Goal: Task Accomplishment & Management: Manage account settings

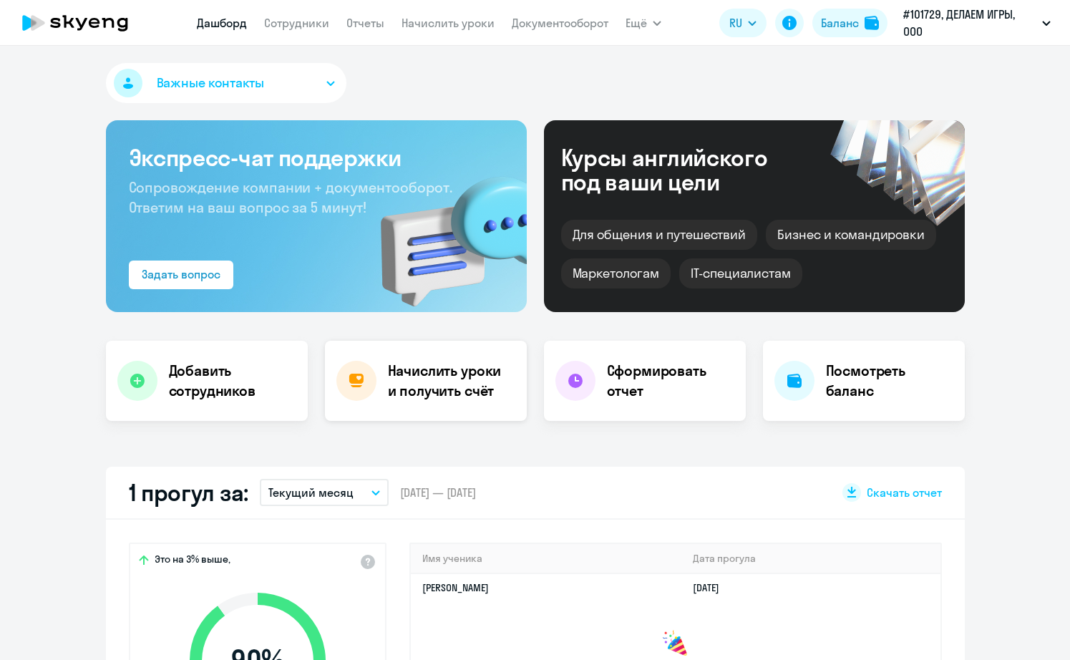
click at [461, 378] on h4 "Начислить уроки и получить счёт" at bounding box center [450, 381] width 124 height 40
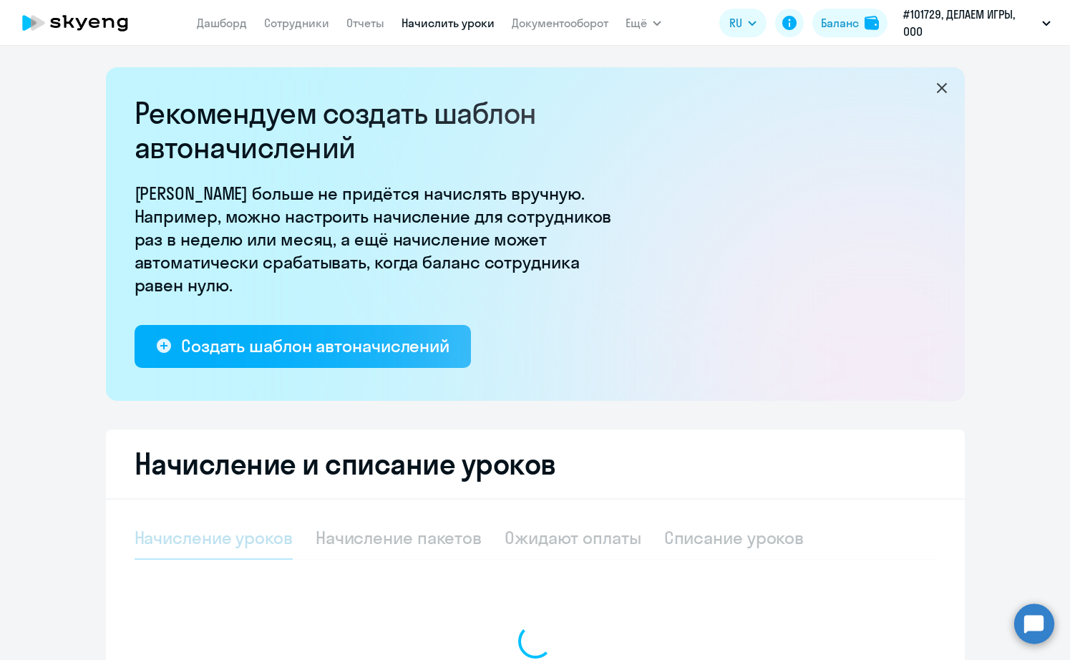
select select "10"
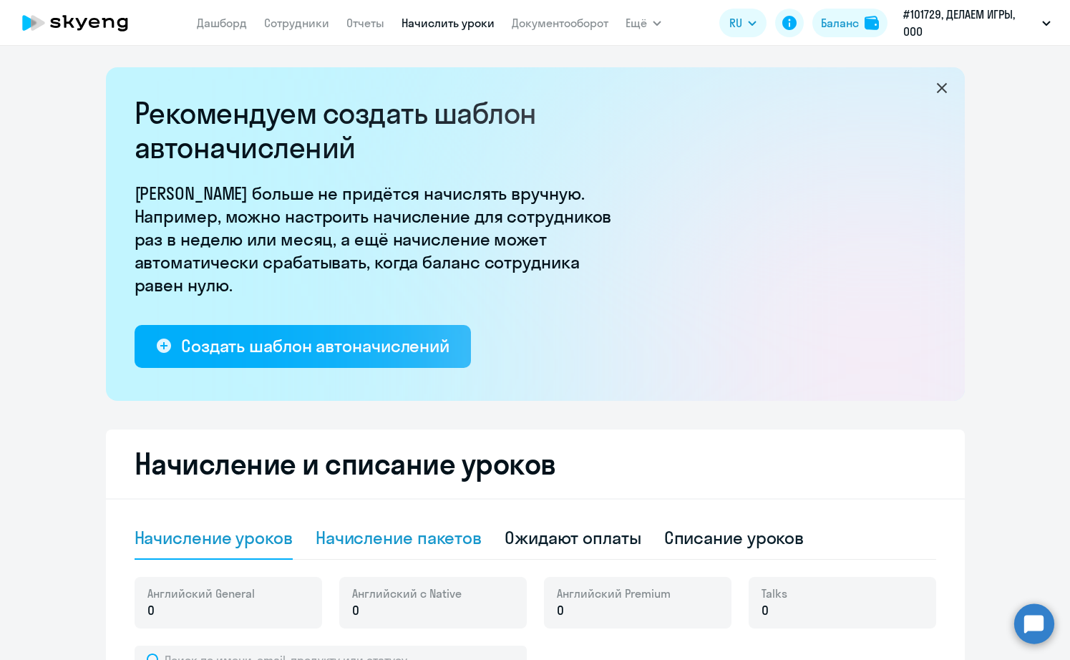
click at [418, 519] on div "Начисление пакетов" at bounding box center [399, 538] width 166 height 43
select select "10"
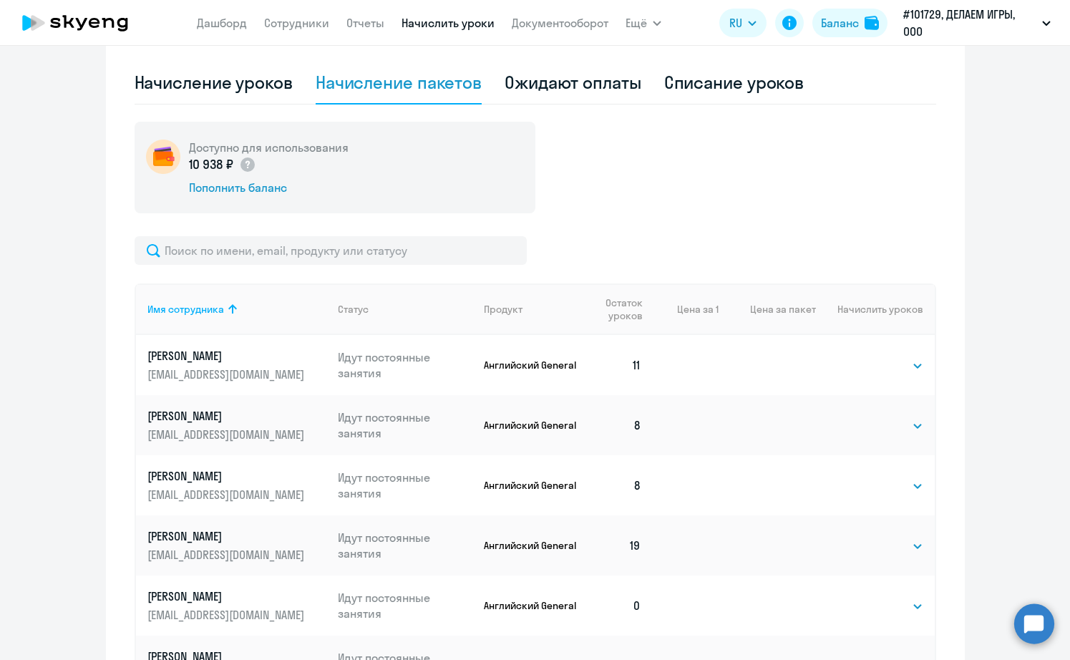
scroll to position [445, 0]
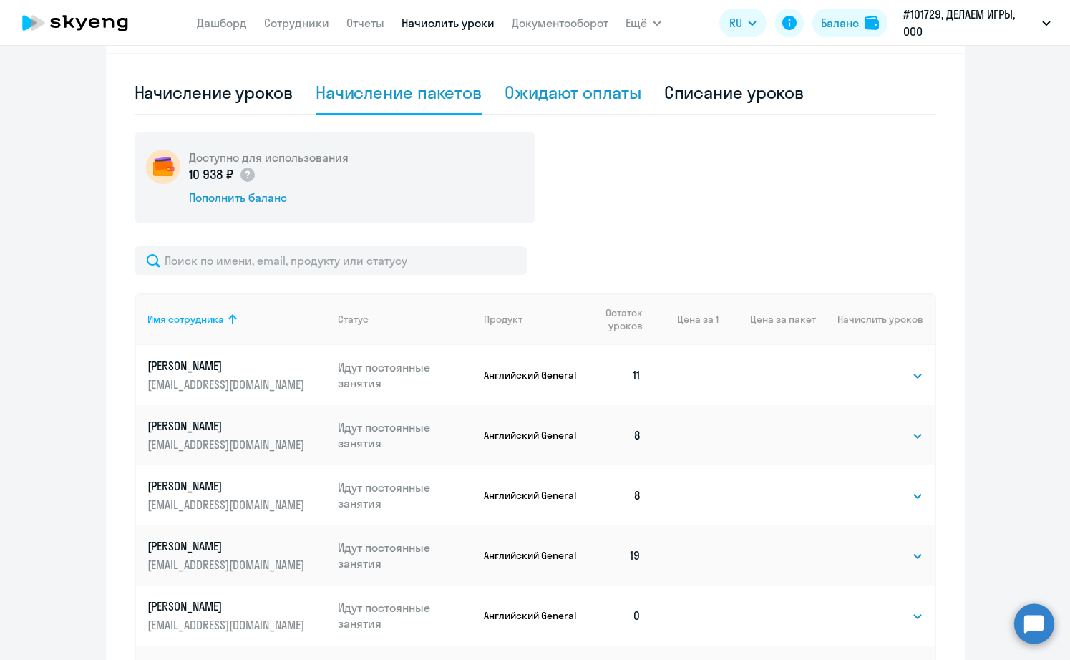
click at [617, 99] on div "Ожидают оплаты" at bounding box center [572, 92] width 137 height 23
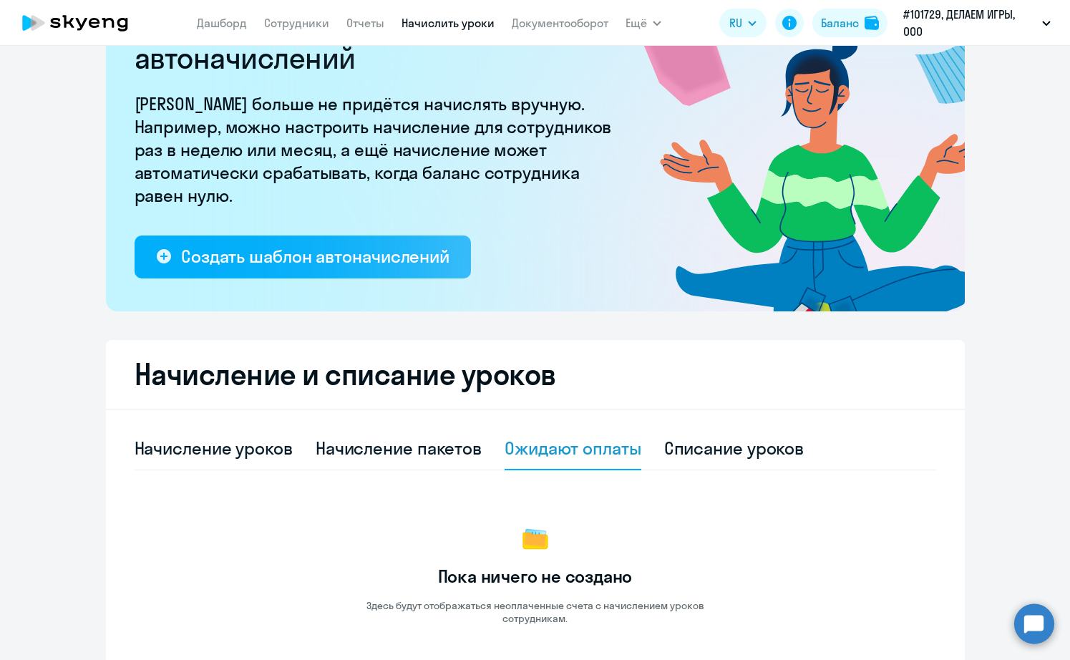
scroll to position [0, 0]
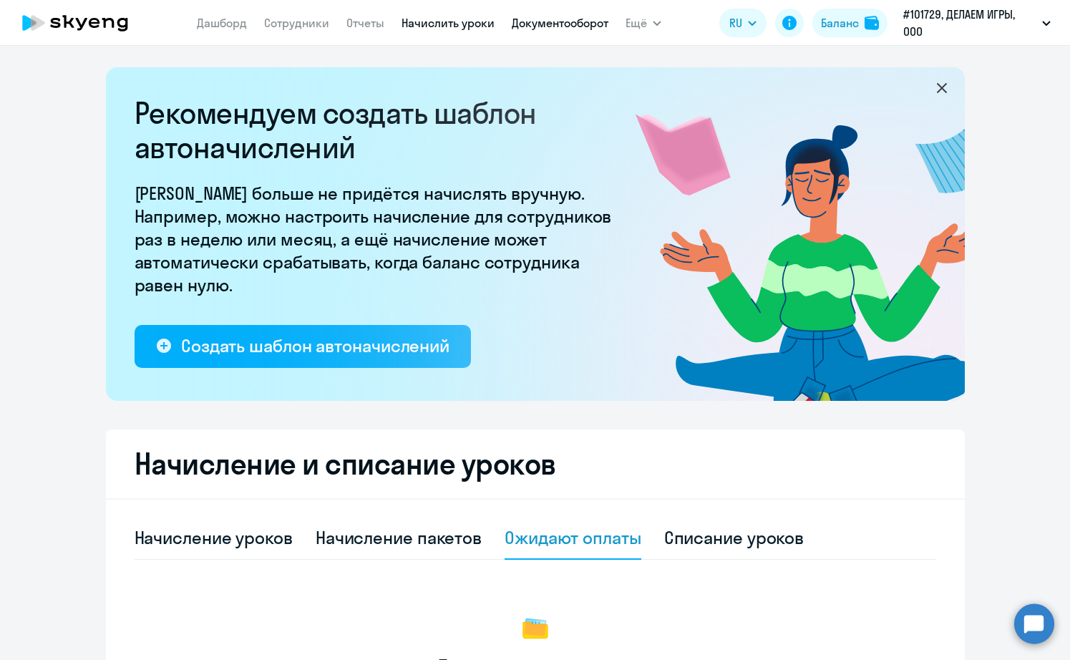
click at [591, 29] on link "Документооборот" at bounding box center [560, 23] width 97 height 14
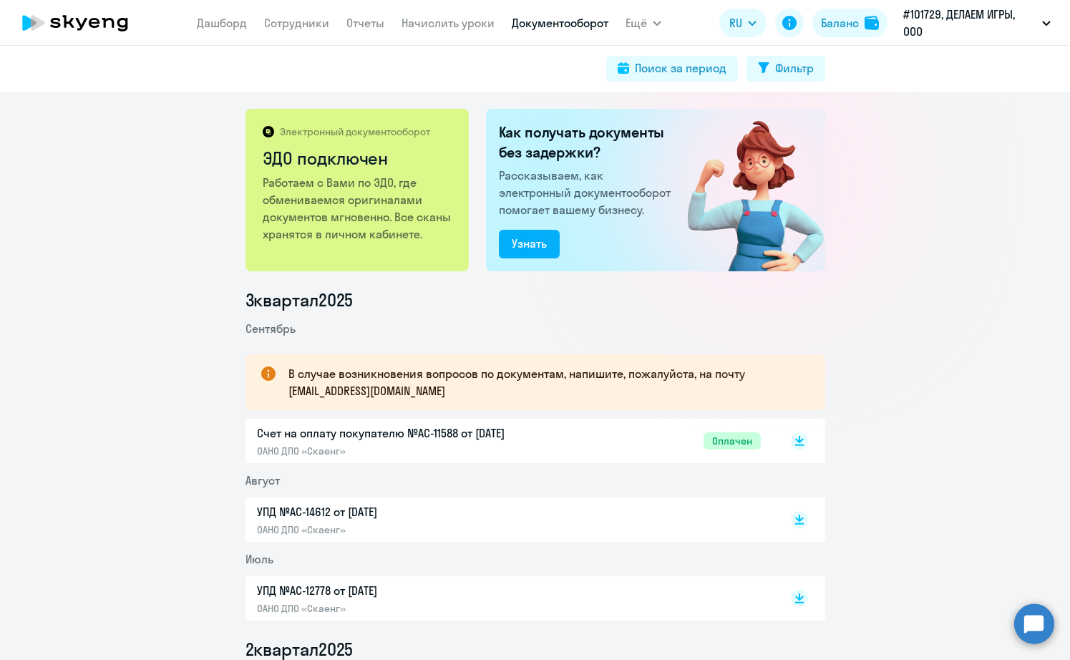
click at [662, 442] on div "Счет на оплату покупателю №AC-11588 от [DATE] ОАНО ДПО «Скаенг» Оплачен" at bounding box center [509, 440] width 504 height 33
click at [1031, 626] on circle at bounding box center [1034, 623] width 40 height 40
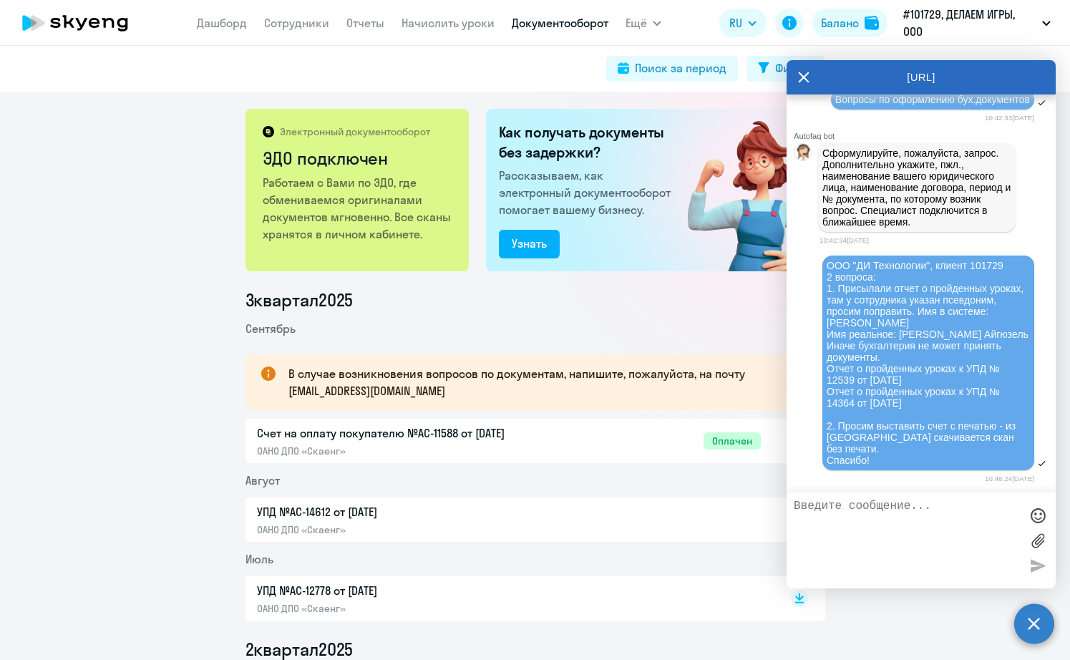
scroll to position [713, 0]
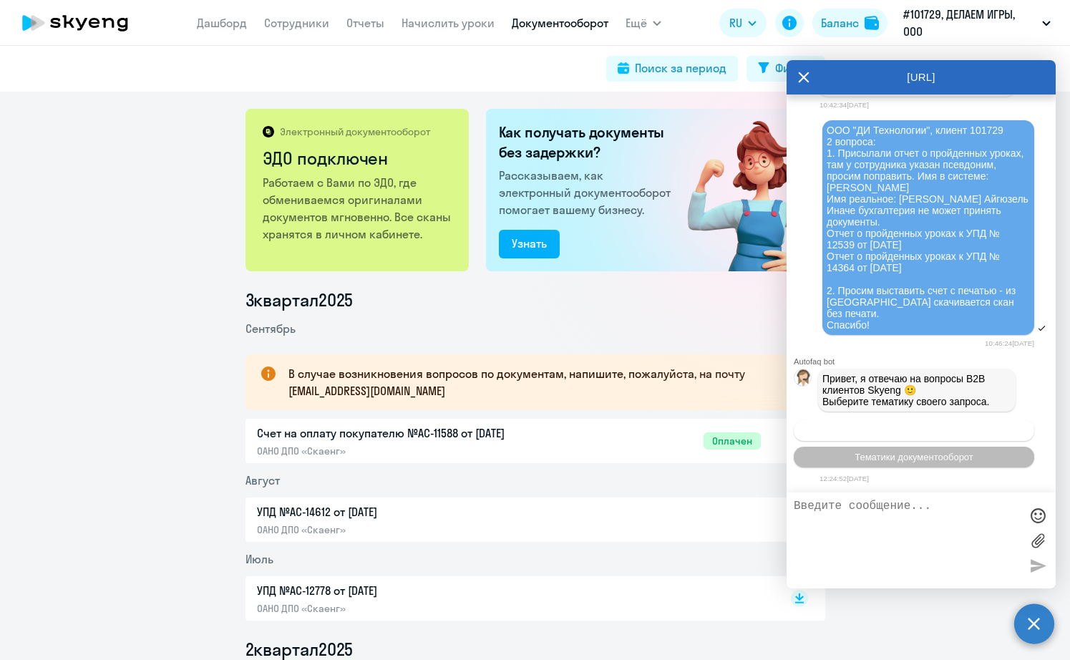
click at [934, 426] on span "Операционное сопровождение" at bounding box center [913, 430] width 134 height 11
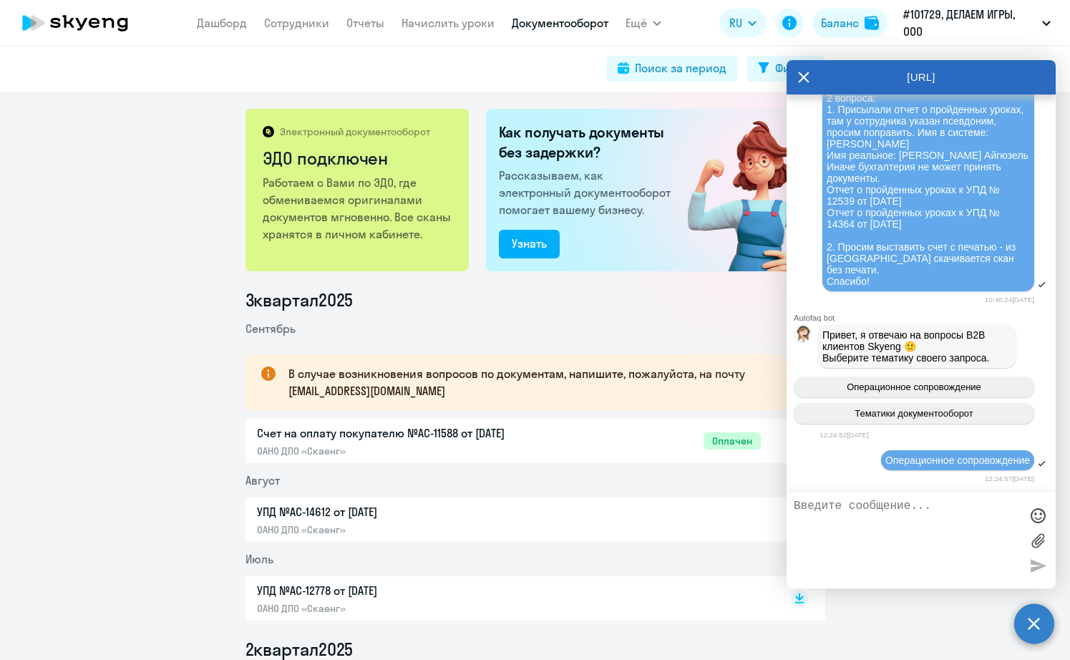
scroll to position [847, 0]
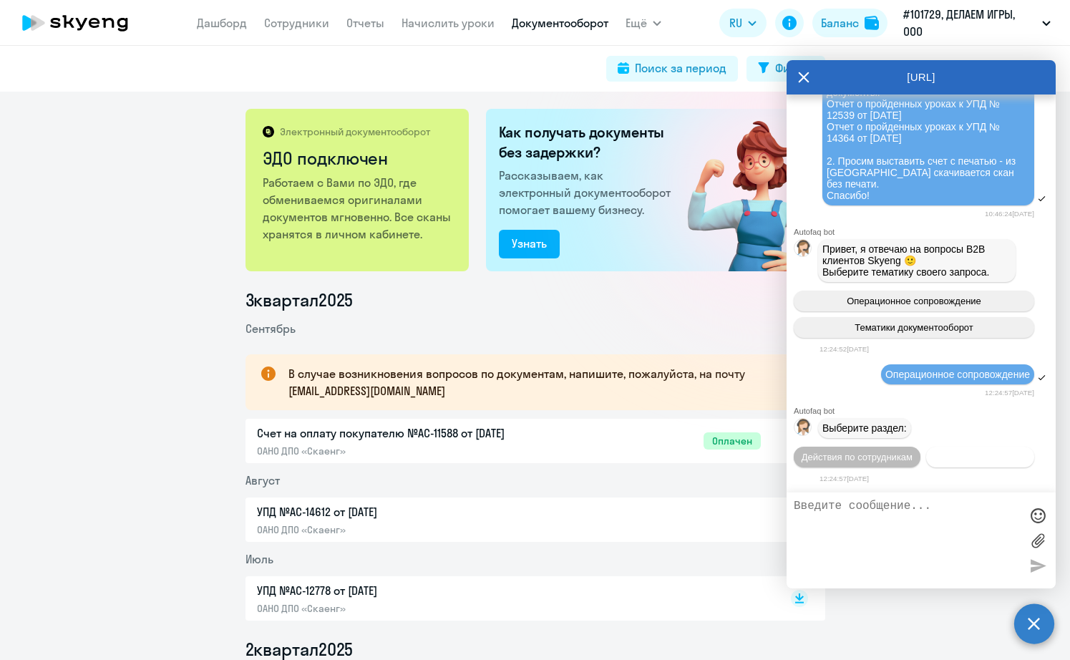
click at [951, 454] on span "Действия с балансом" at bounding box center [979, 456] width 93 height 11
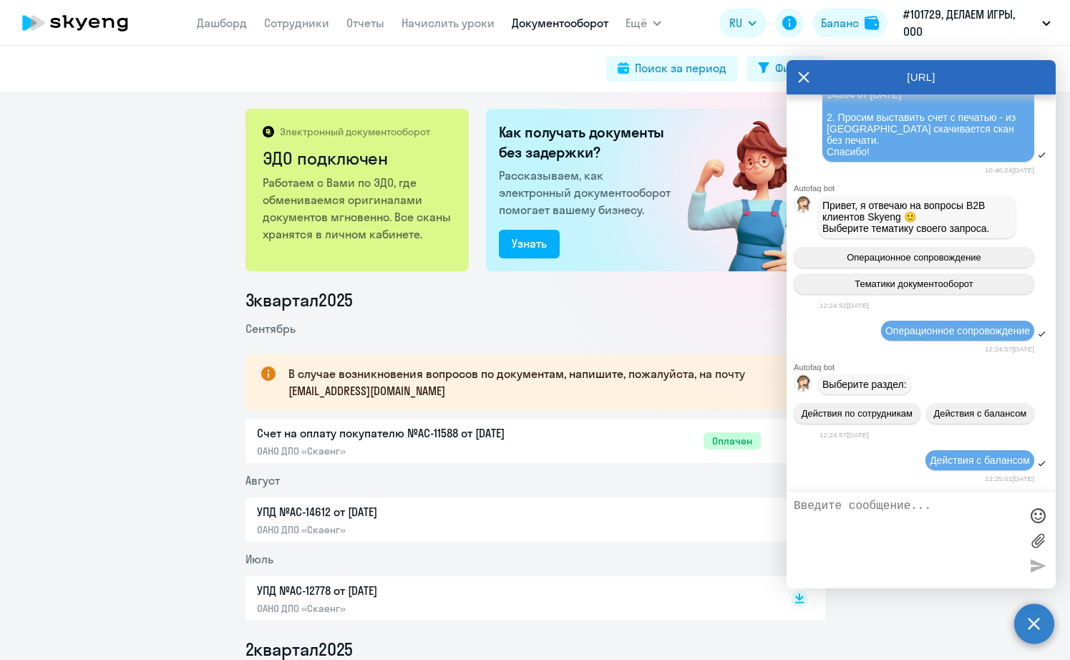
scroll to position [1009, 0]
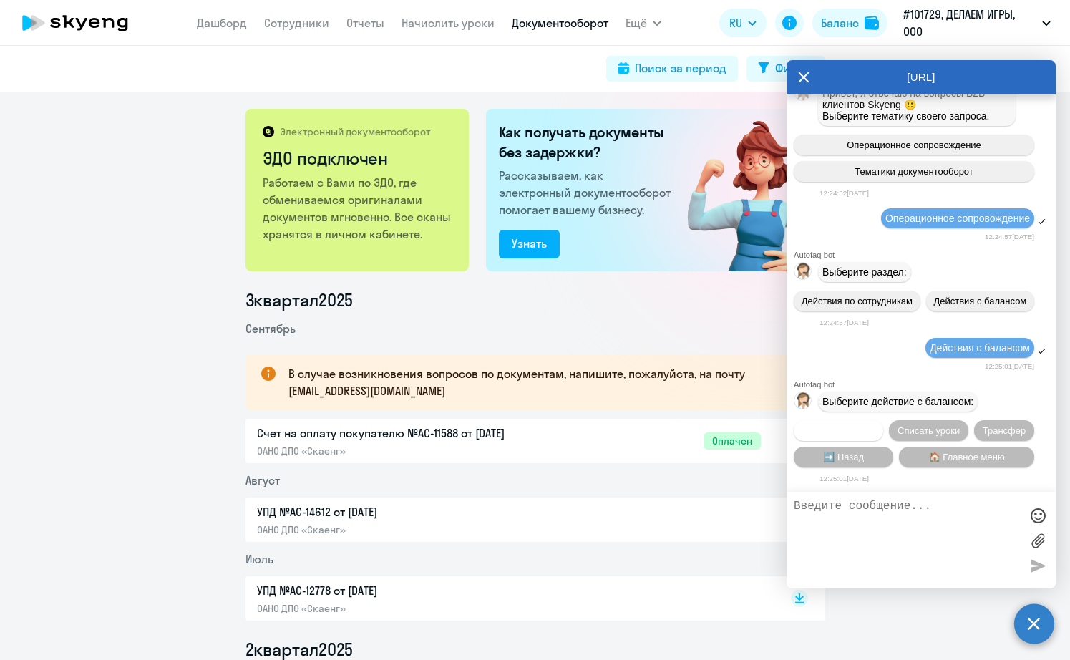
click at [866, 426] on span "Начислить уроки" at bounding box center [838, 430] width 73 height 11
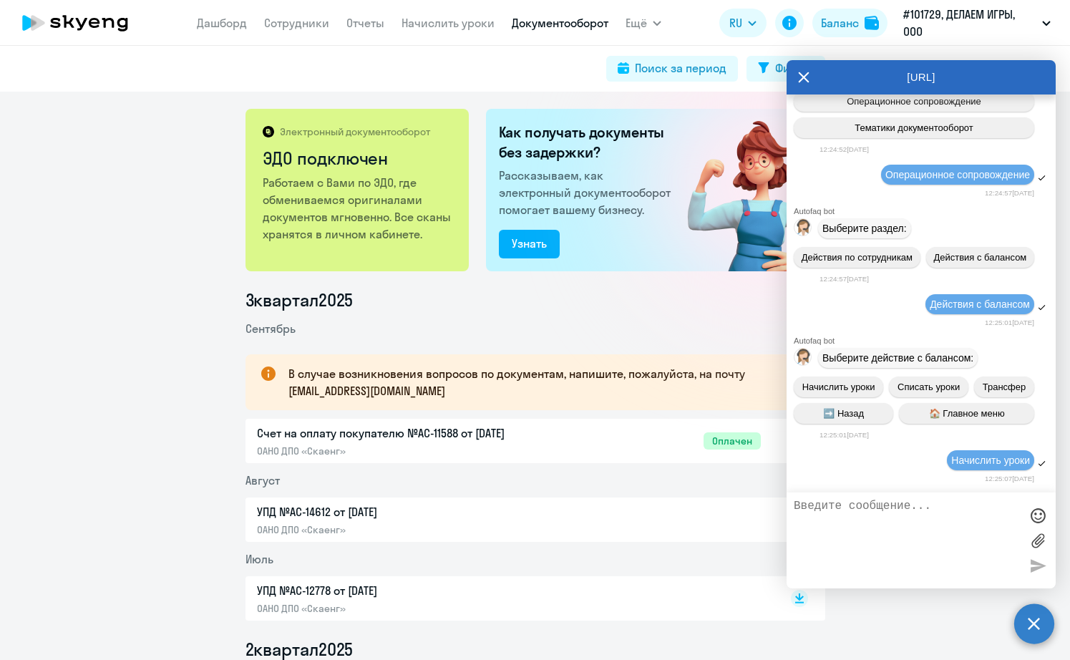
scroll to position [1199, 0]
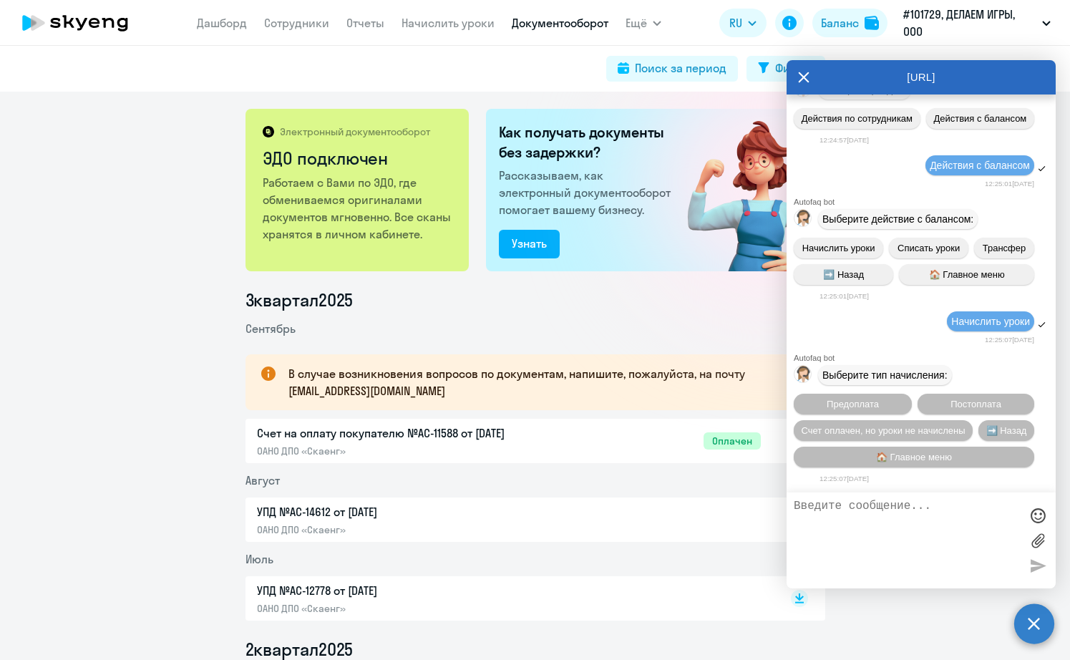
click at [646, 323] on li "Сентябрь" at bounding box center [534, 328] width 579 height 17
click at [456, 18] on link "Начислить уроки" at bounding box center [447, 23] width 93 height 14
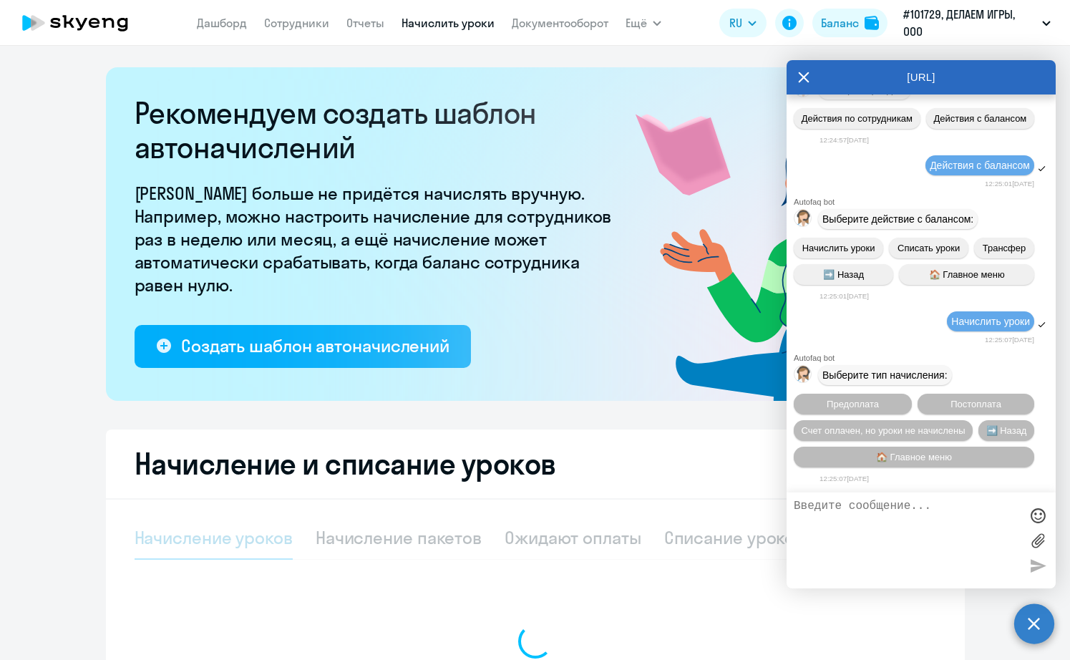
select select "10"
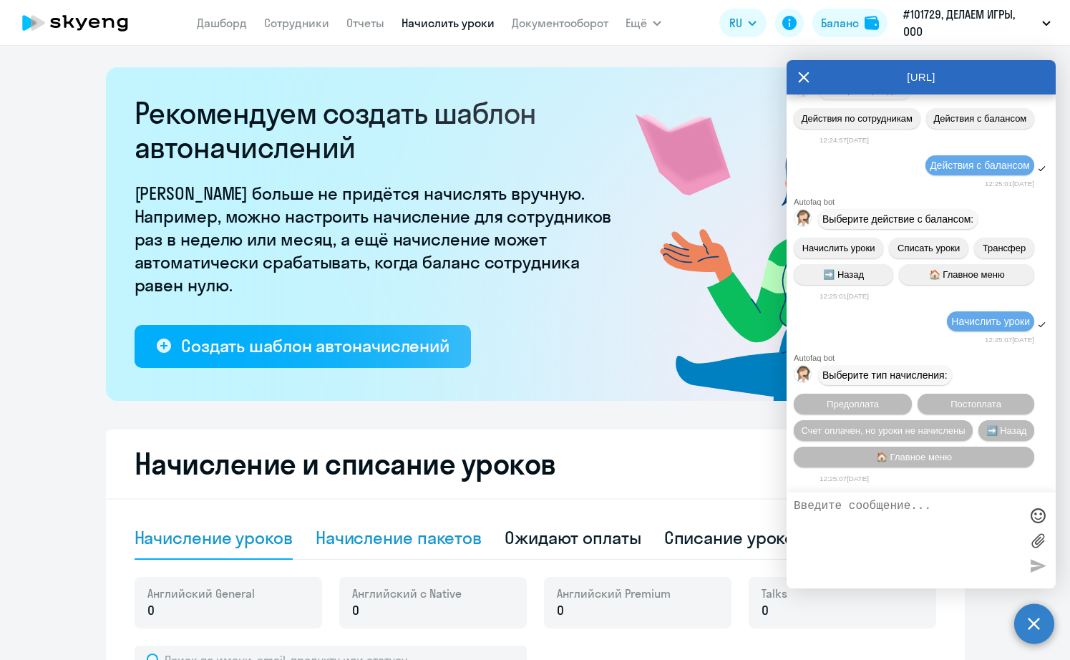
click at [378, 537] on div "Начисление пакетов" at bounding box center [399, 537] width 166 height 23
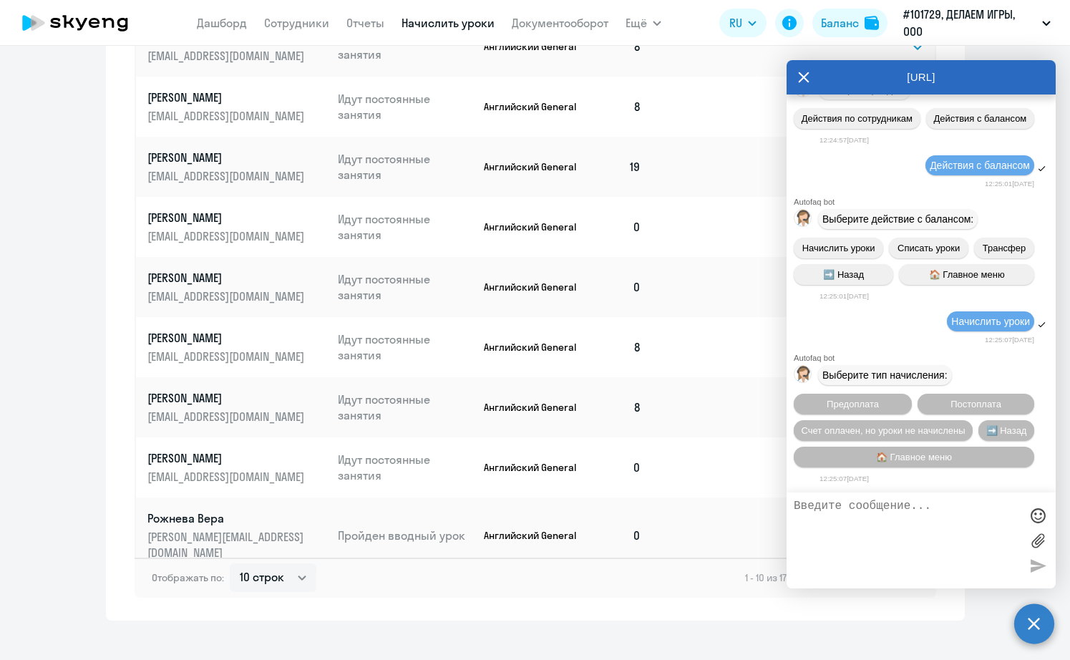
scroll to position [836, 0]
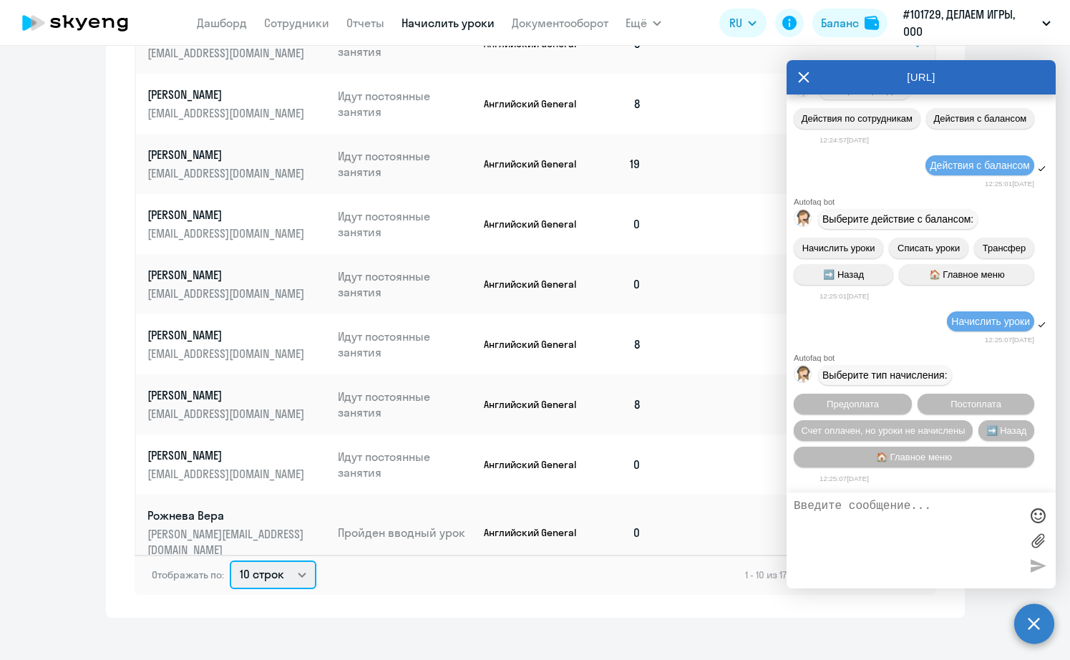
click at [306, 575] on select "10 строк 30 строк 50 строк" at bounding box center [273, 574] width 87 height 29
select select "50"
click at [230, 560] on select "10 строк 30 строк 50 строк" at bounding box center [273, 574] width 87 height 29
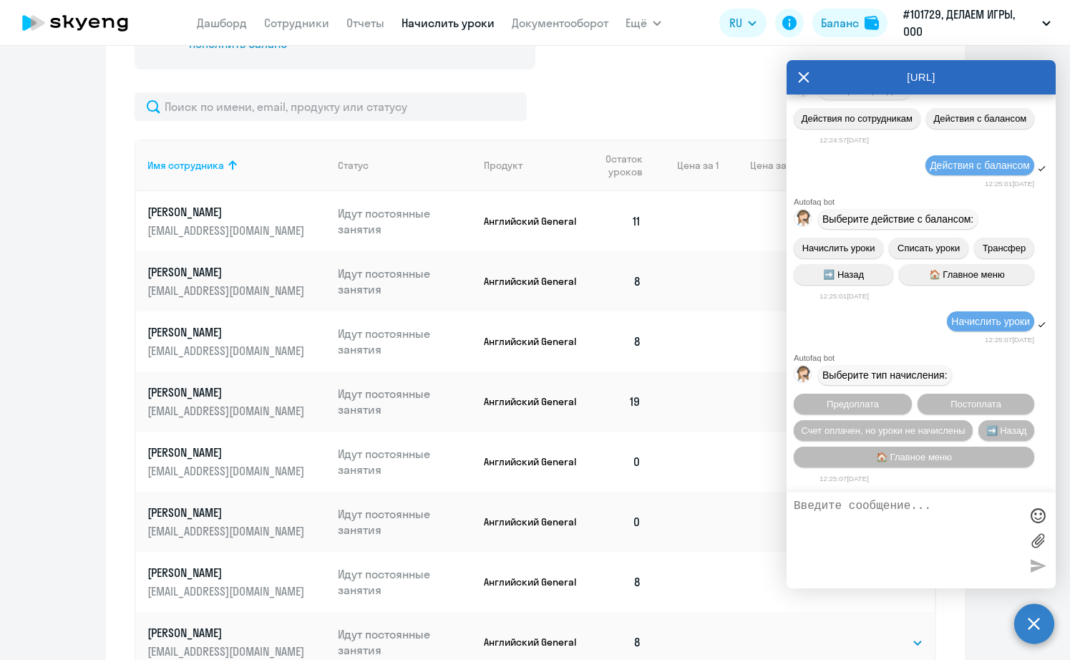
scroll to position [526, 0]
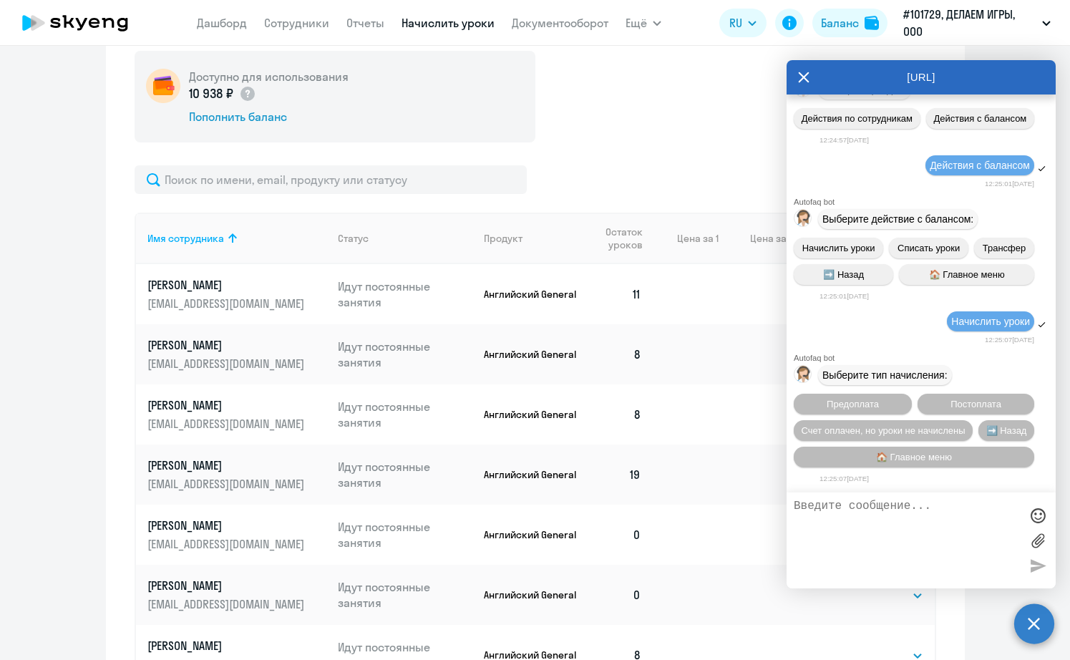
click at [795, 79] on div "[URL]" at bounding box center [920, 77] width 269 height 34
click at [803, 80] on icon at bounding box center [803, 77] width 11 height 34
